Goal: Task Accomplishment & Management: Use online tool/utility

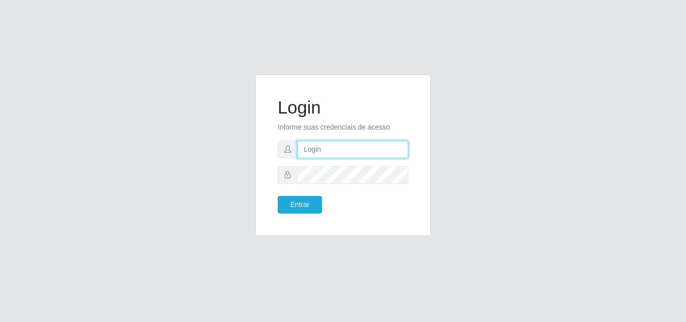
click at [340, 156] on input "text" at bounding box center [352, 150] width 111 height 18
type input "[EMAIL_ADDRESS][DOMAIN_NAME]"
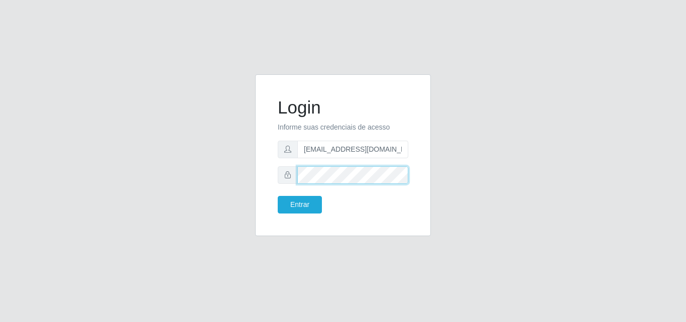
click at [278, 196] on button "Entrar" at bounding box center [300, 205] width 44 height 18
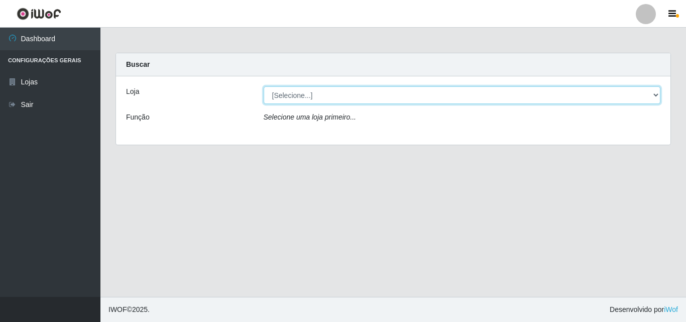
click at [659, 86] on select "[Selecione...] Corte Fácil - Unidade Emaús" at bounding box center [462, 95] width 397 height 18
select select "201"
click at [264, 86] on select "[Selecione...] Corte Fácil - Unidade Emaús" at bounding box center [462, 95] width 397 height 18
